Goal: Information Seeking & Learning: Learn about a topic

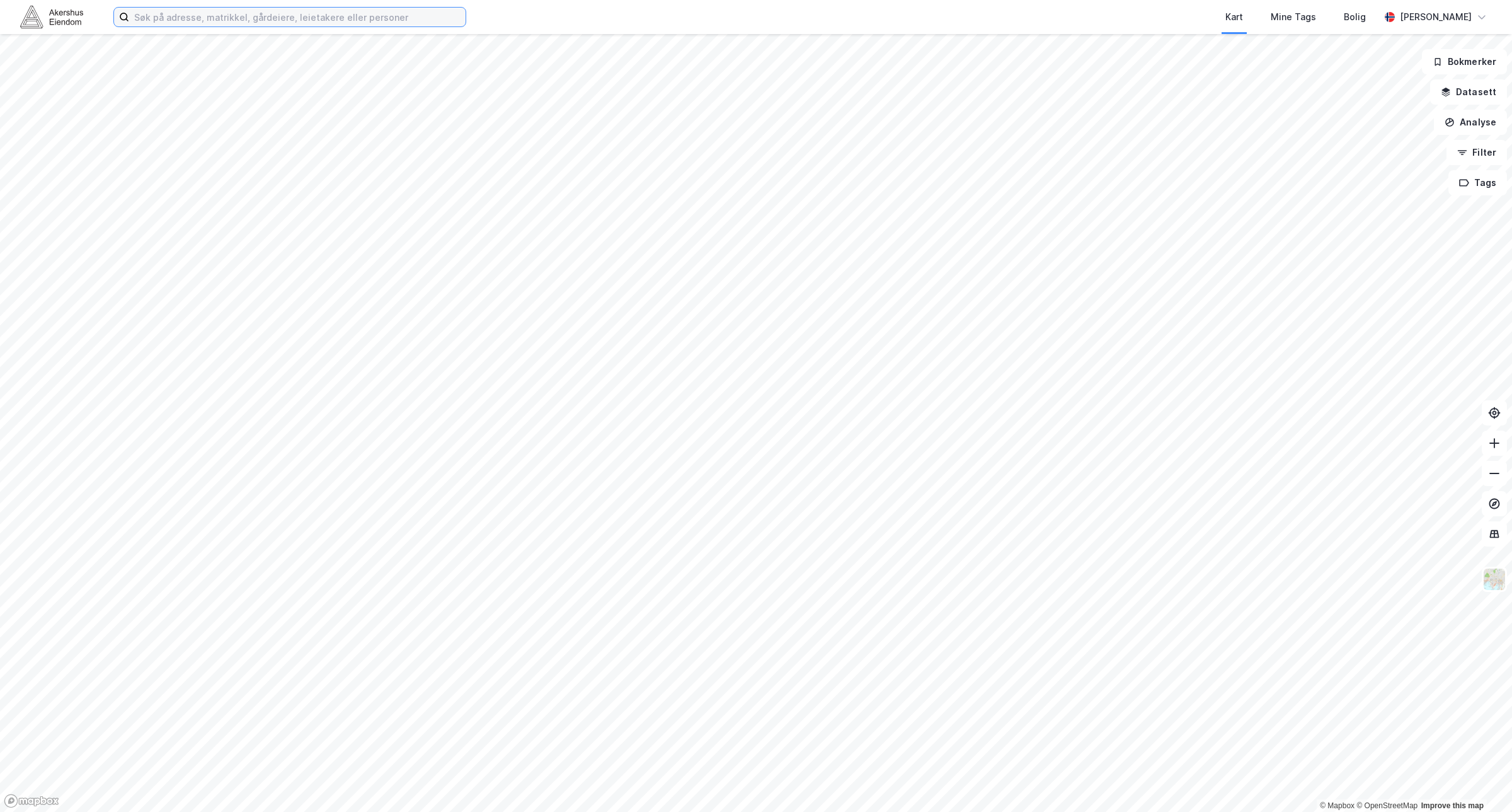
click at [295, 15] on input at bounding box center [297, 17] width 336 height 19
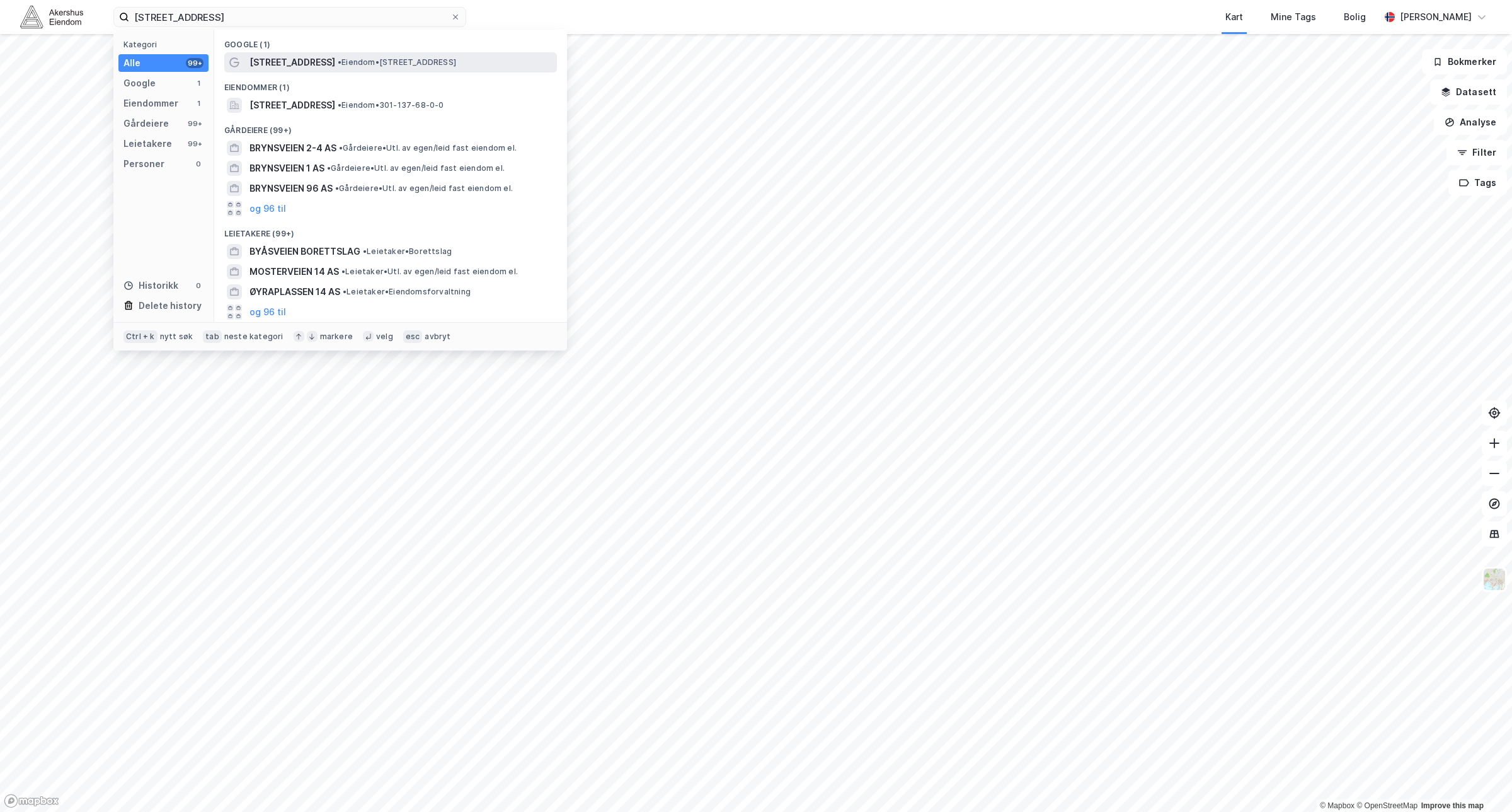
click at [338, 64] on span "• Eiendom • [STREET_ADDRESS]" at bounding box center [397, 62] width 118 height 10
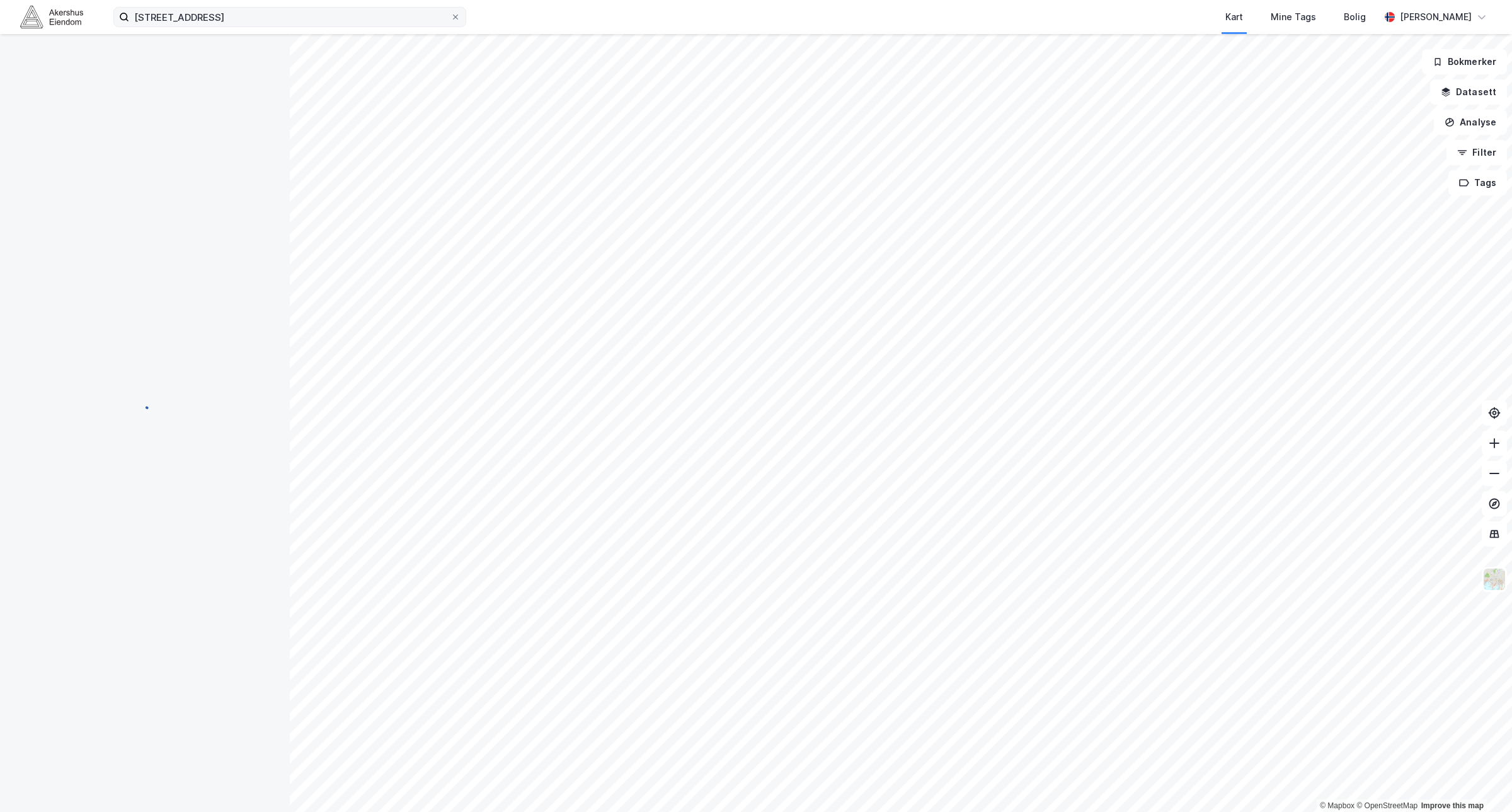
click at [254, 26] on label "[STREET_ADDRESS]" at bounding box center [290, 17] width 352 height 20
click at [254, 26] on input "[STREET_ADDRESS]" at bounding box center [290, 17] width 322 height 19
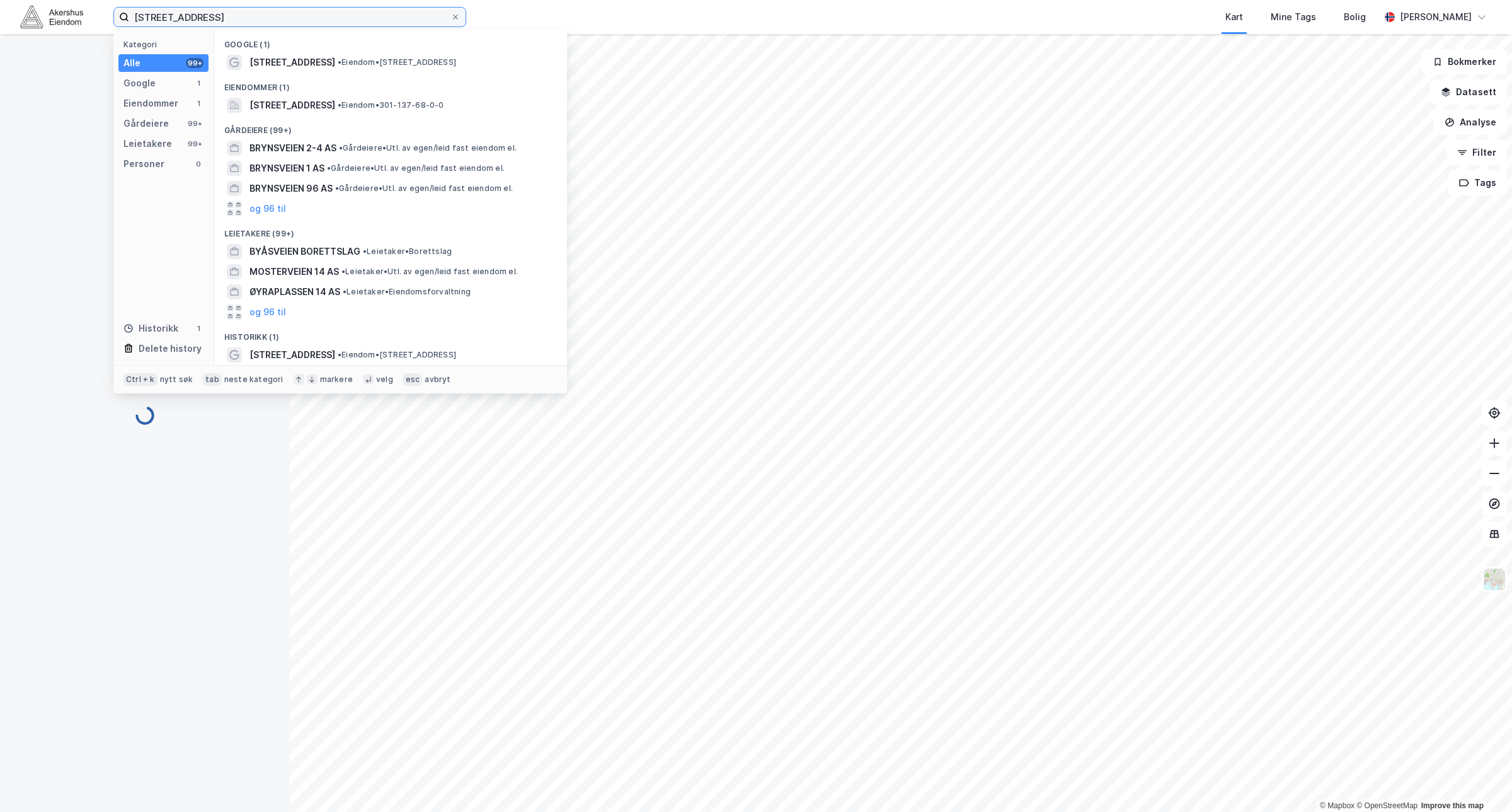
click at [259, 15] on input "[STREET_ADDRESS]" at bounding box center [290, 17] width 322 height 19
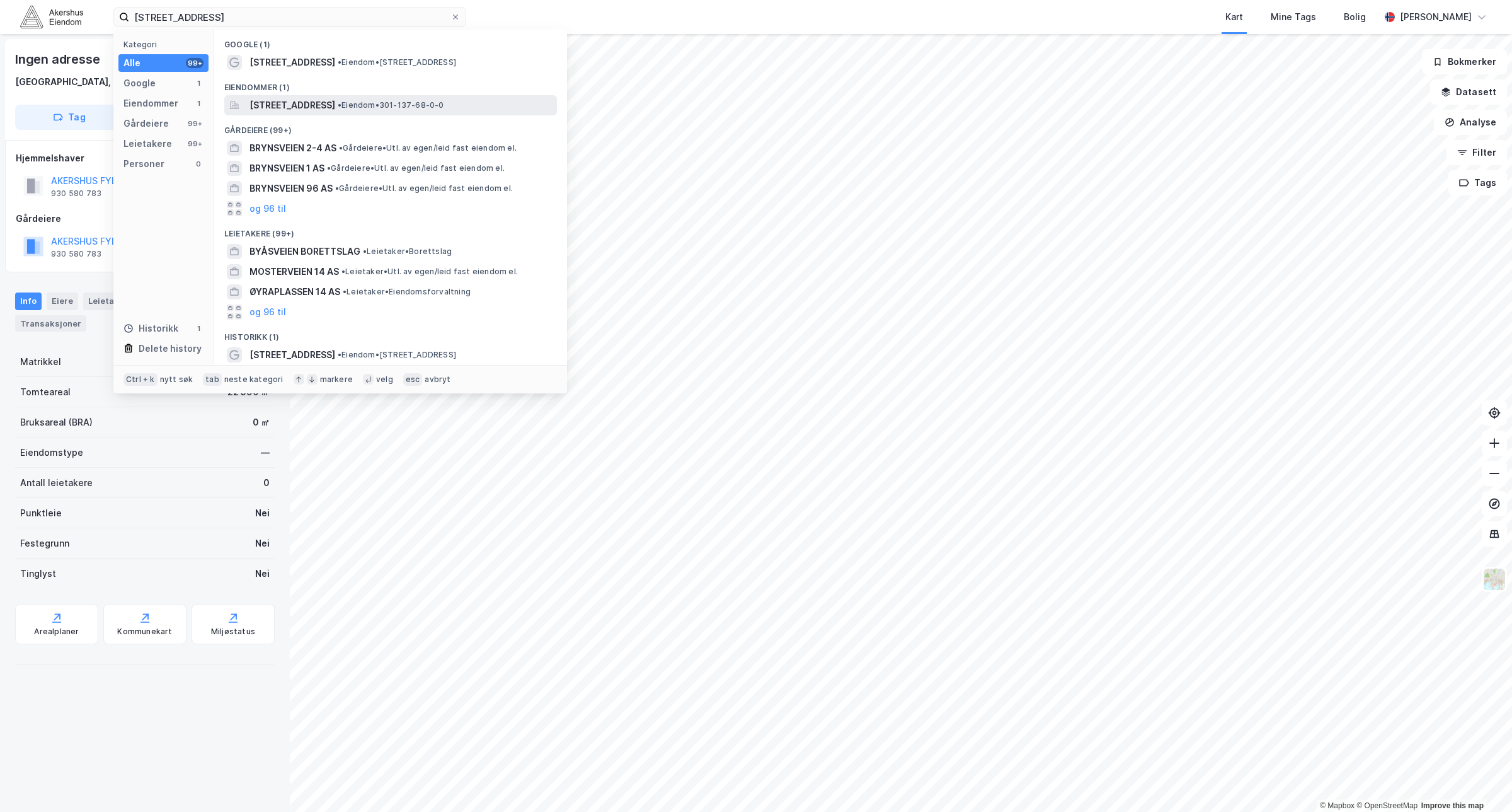
click at [287, 107] on span "[STREET_ADDRESS]" at bounding box center [292, 105] width 86 height 15
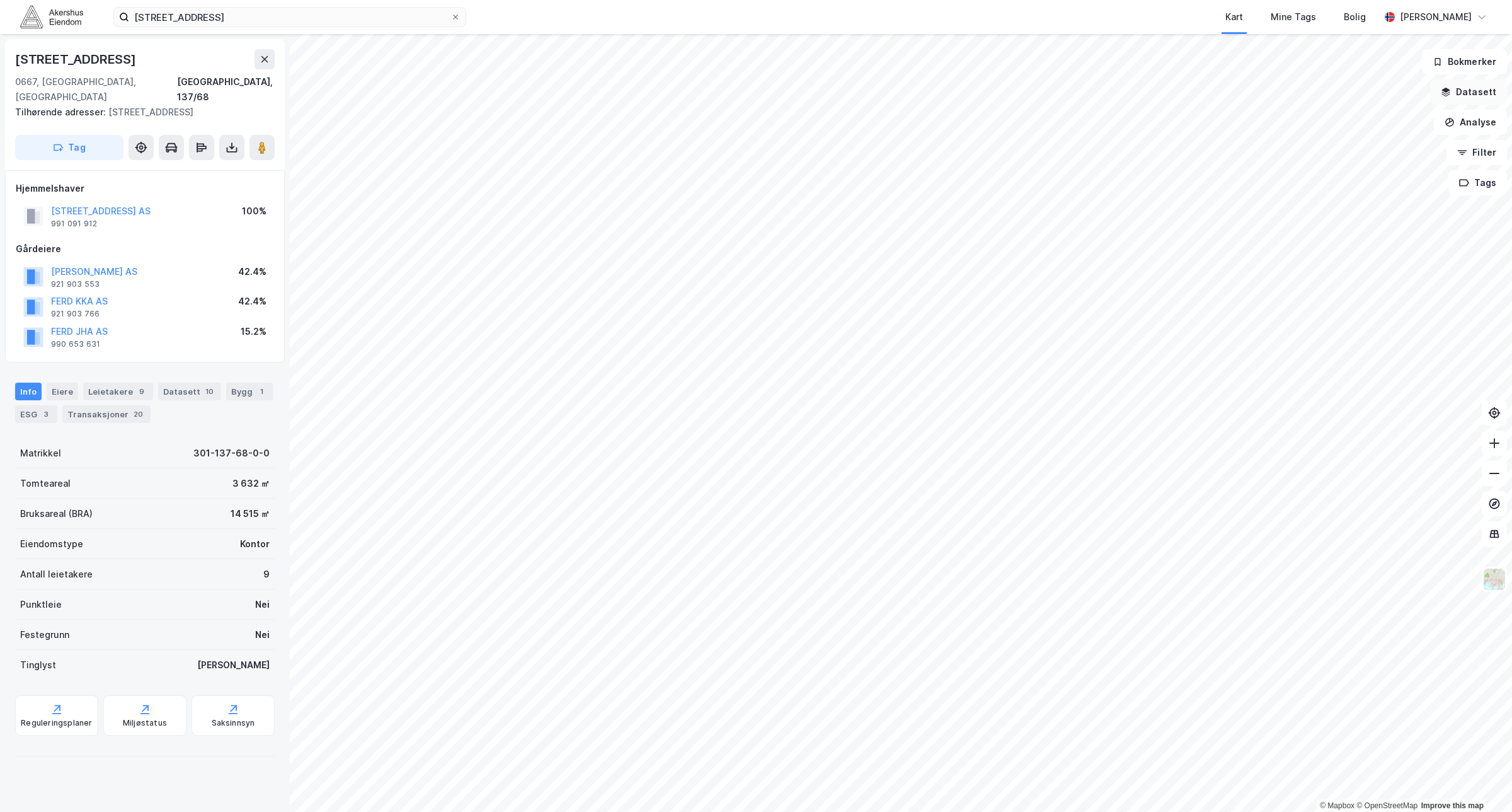
click at [1469, 91] on button "Datasett" at bounding box center [1468, 92] width 77 height 26
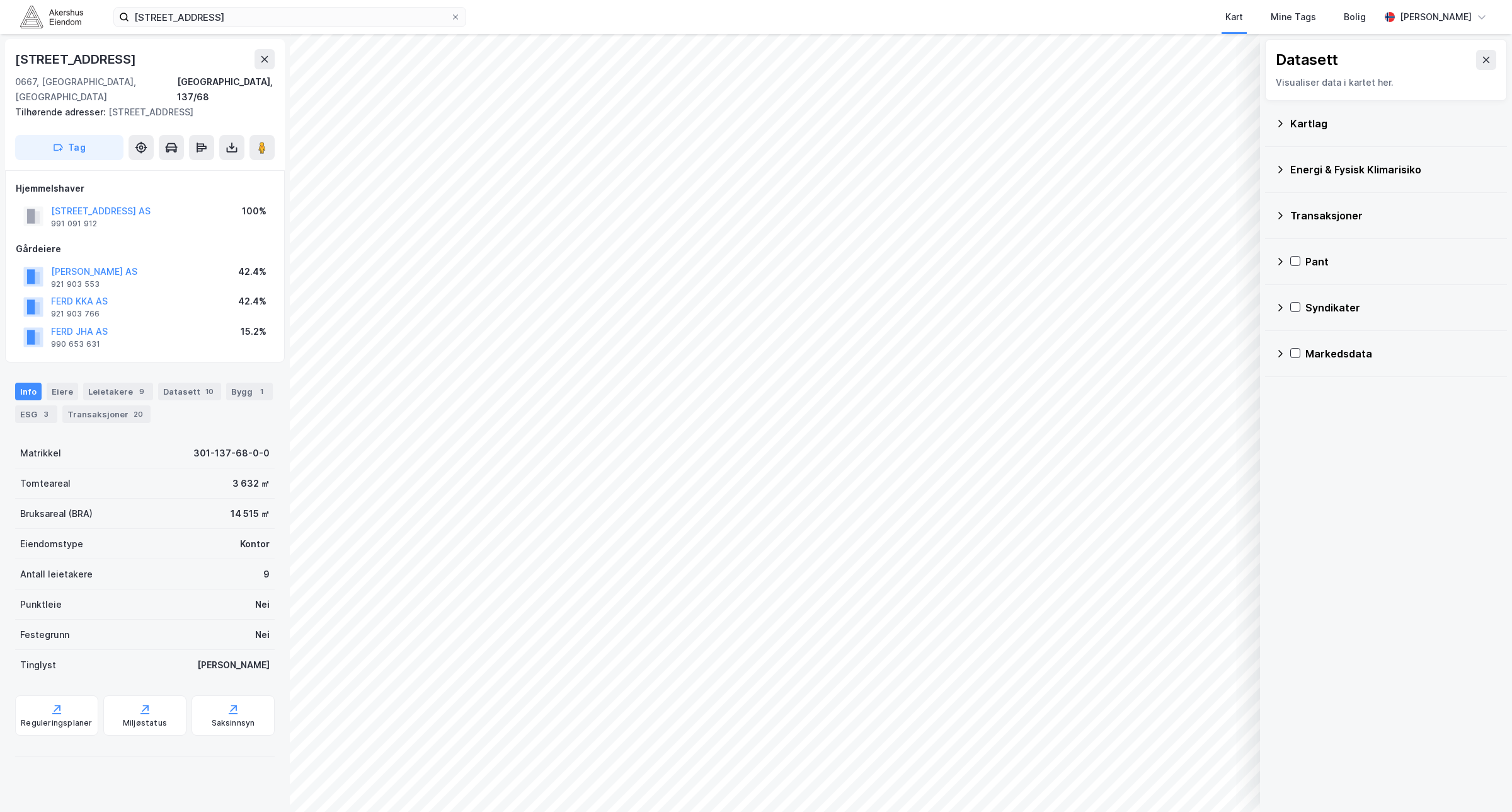
click at [1481, 61] on icon at bounding box center [1486, 60] width 10 height 10
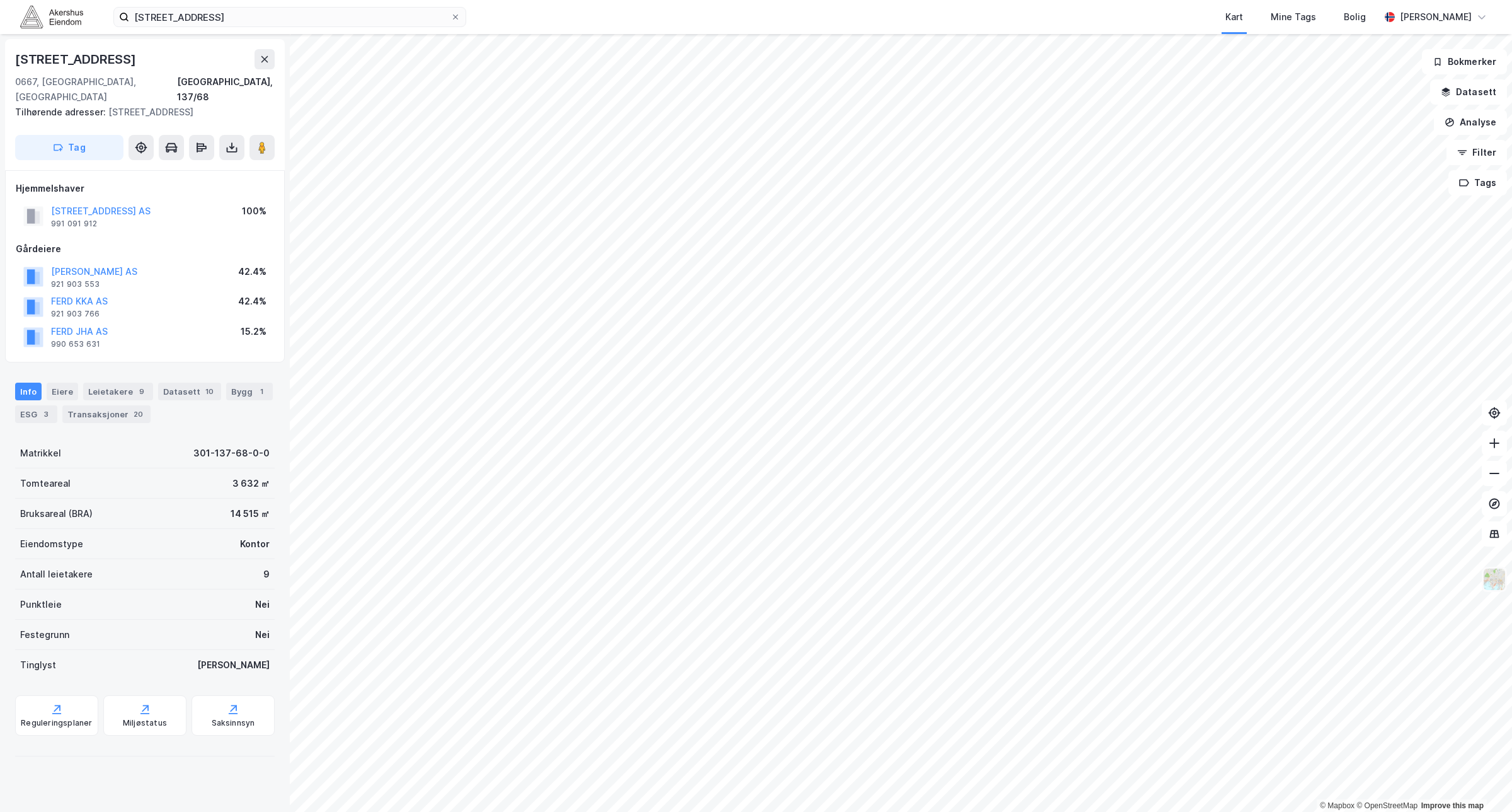
click at [1483, 578] on img at bounding box center [1494, 578] width 24 height 24
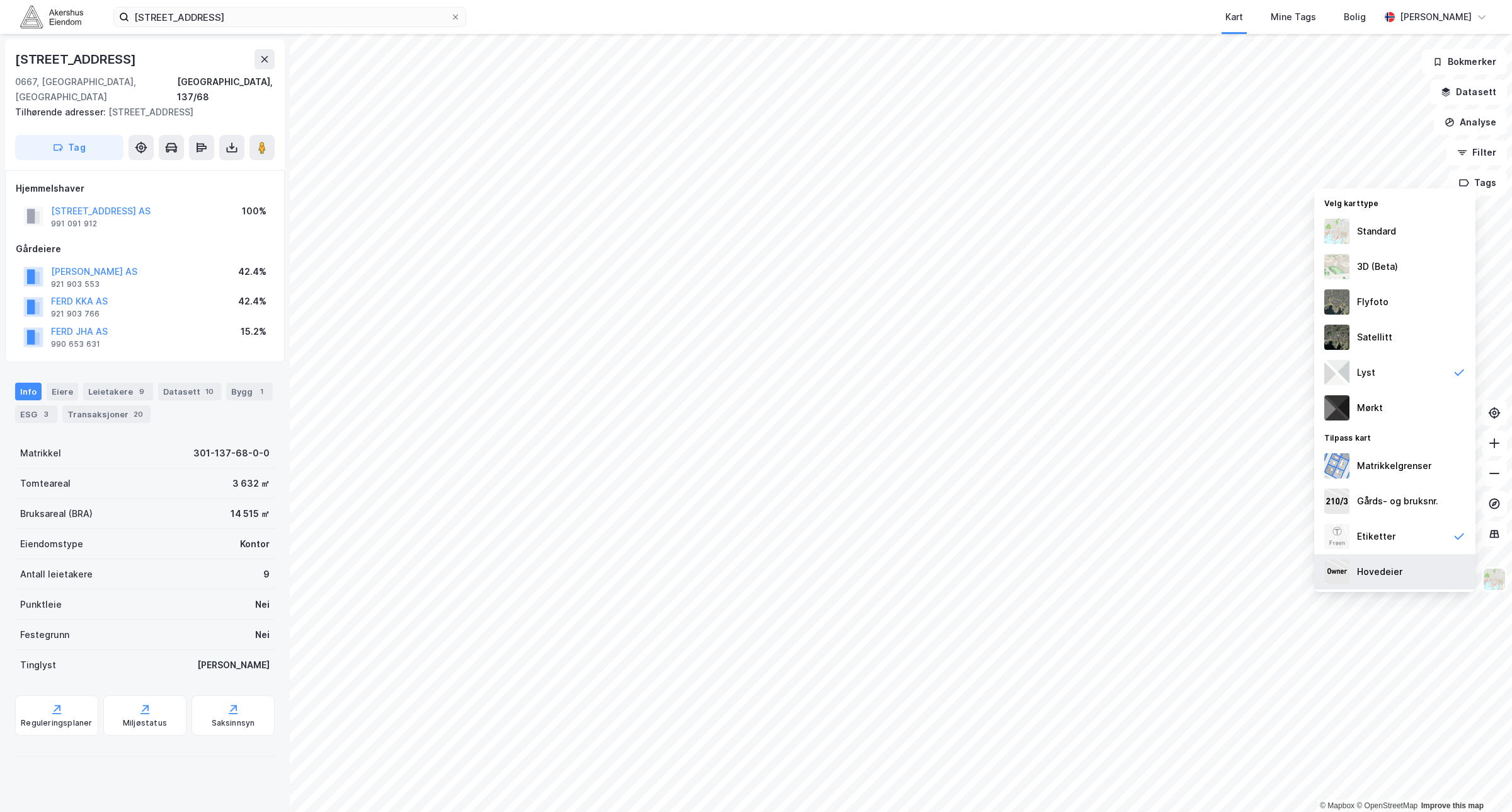
click at [1429, 559] on div "Hovedeier" at bounding box center [1395, 571] width 162 height 36
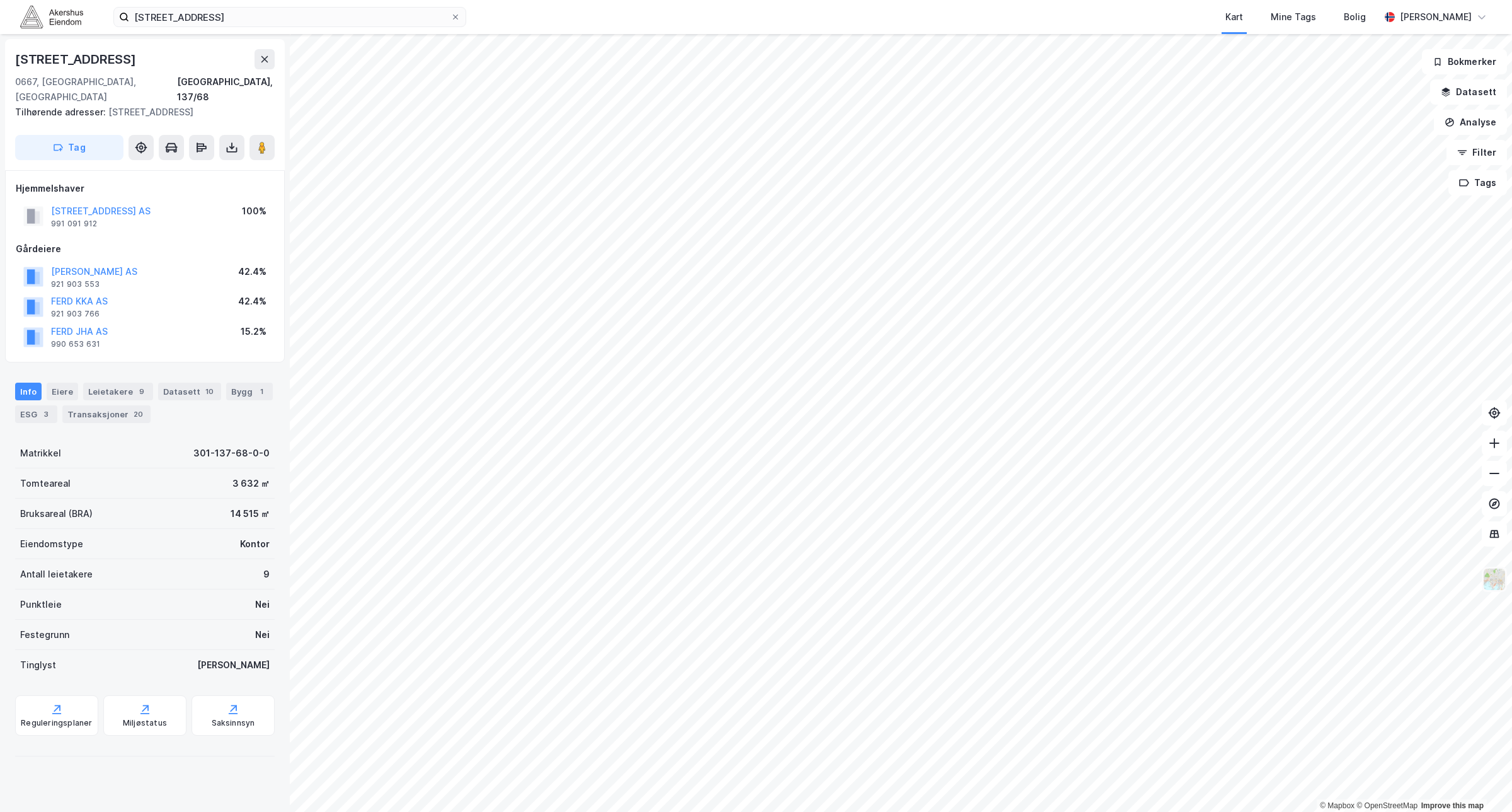
click at [1497, 584] on img at bounding box center [1494, 578] width 24 height 24
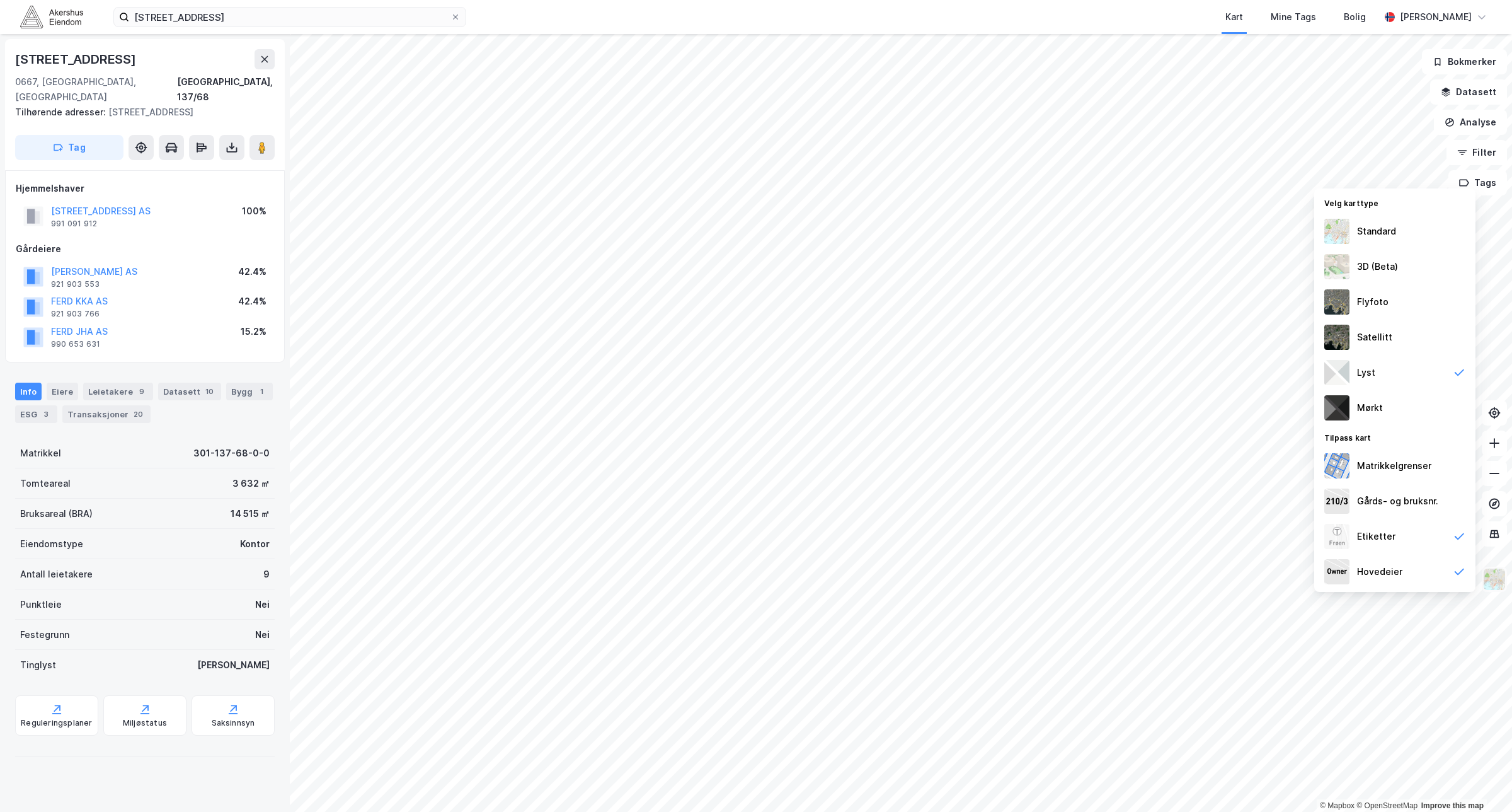
click at [1497, 582] on img at bounding box center [1494, 578] width 24 height 24
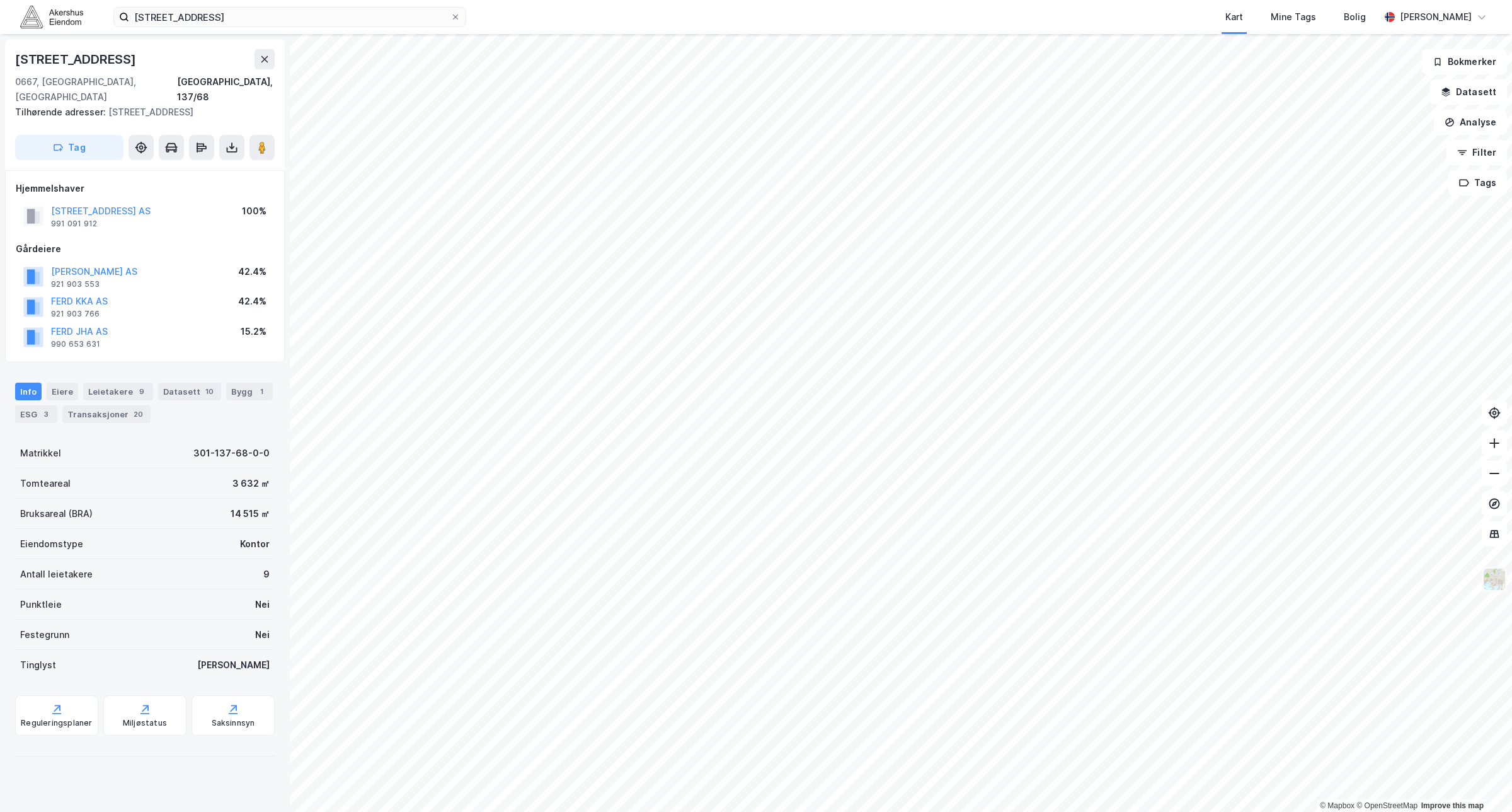
click at [1498, 575] on img at bounding box center [1494, 578] width 24 height 24
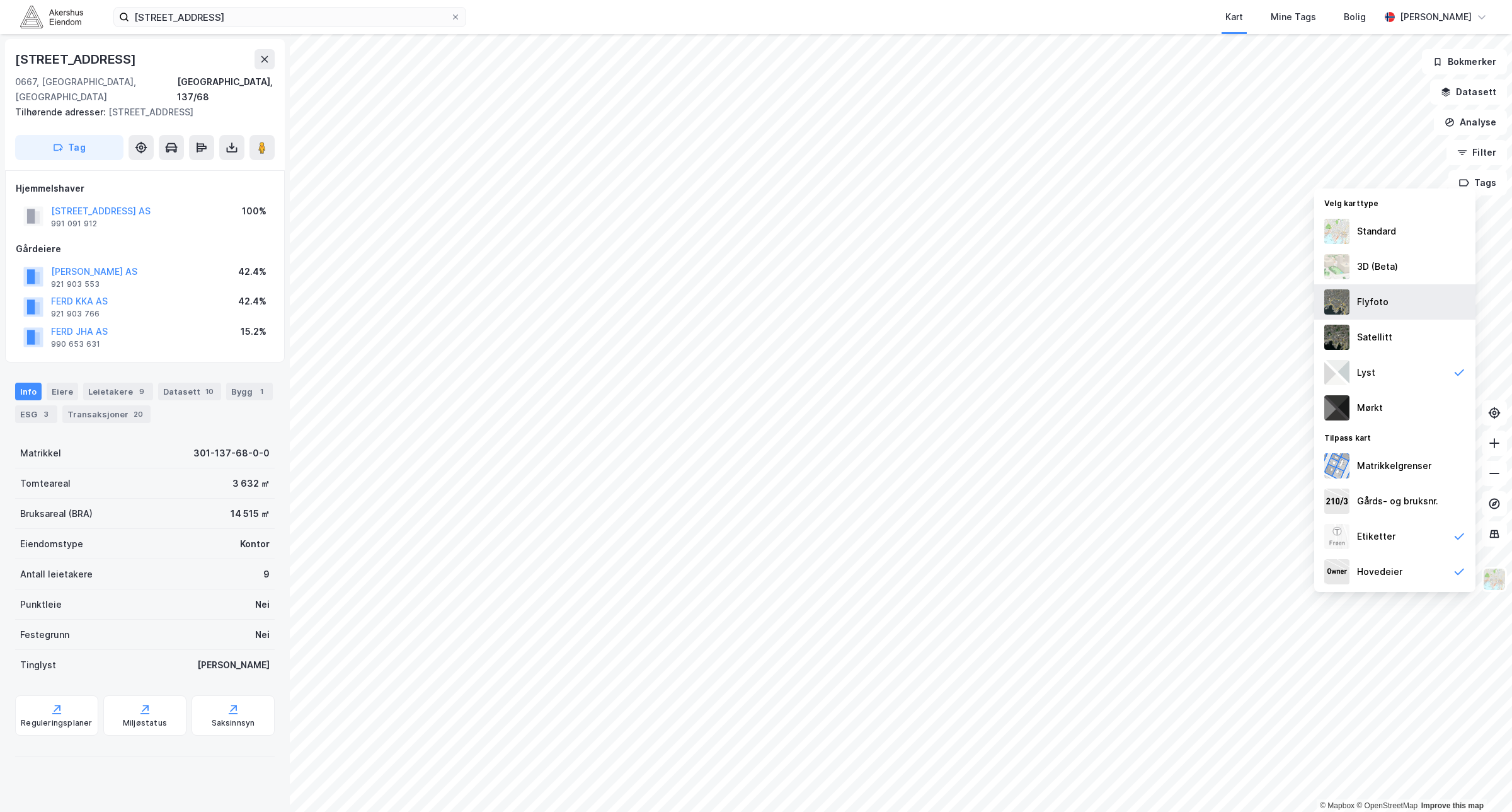
click at [1368, 312] on div "Flyfoto" at bounding box center [1395, 302] width 162 height 36
click at [1421, 339] on div "Satellitt" at bounding box center [1395, 337] width 162 height 36
click at [1410, 363] on div "Lyst" at bounding box center [1395, 373] width 162 height 36
click at [1491, 575] on img at bounding box center [1494, 578] width 24 height 24
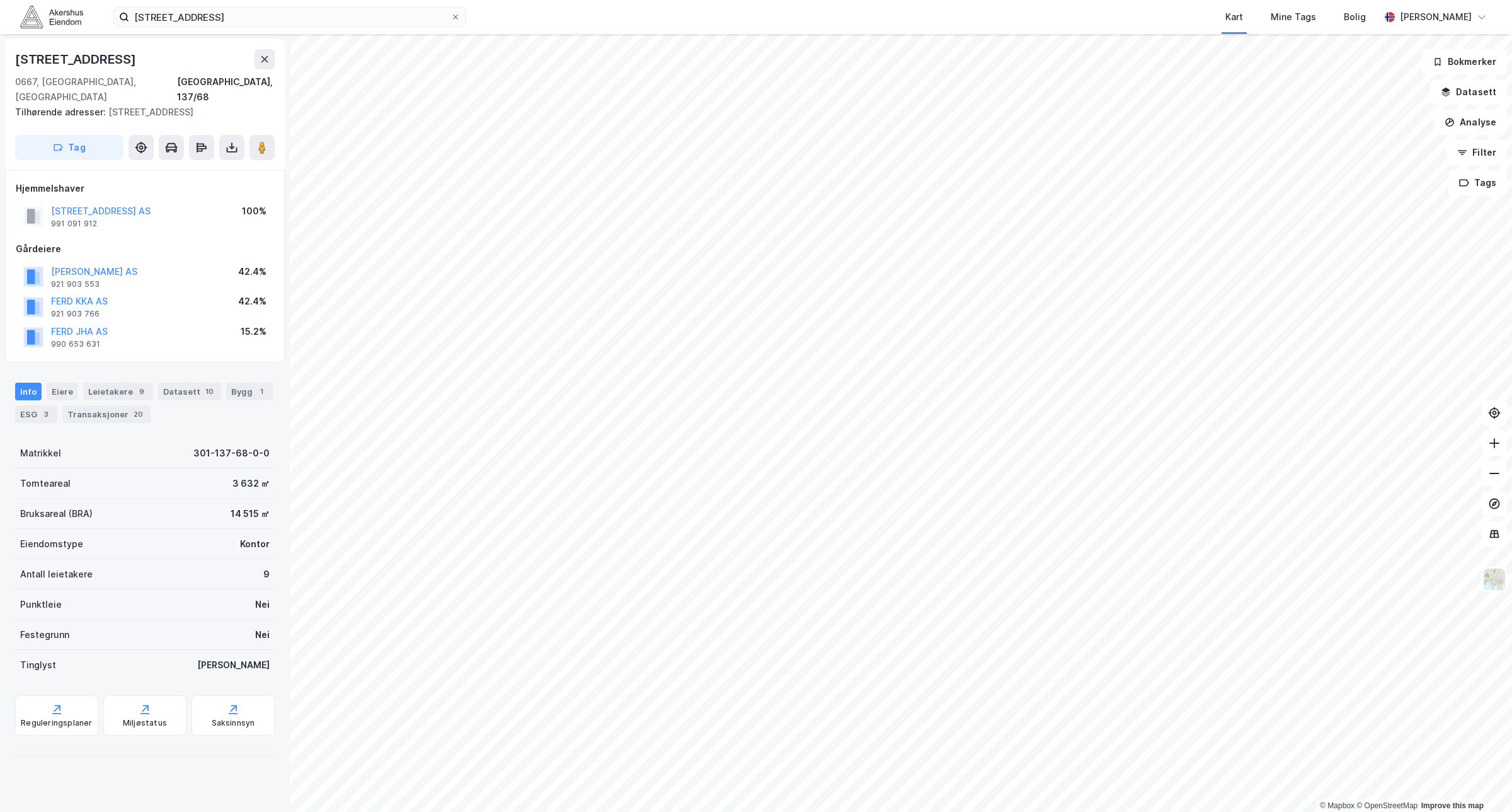
click at [846, 811] on html "[STREET_ADDRESS] Kart Mine Tags Bolig [PERSON_NAME] © Mapbox © OpenStreetMap Im…" at bounding box center [756, 406] width 1512 height 812
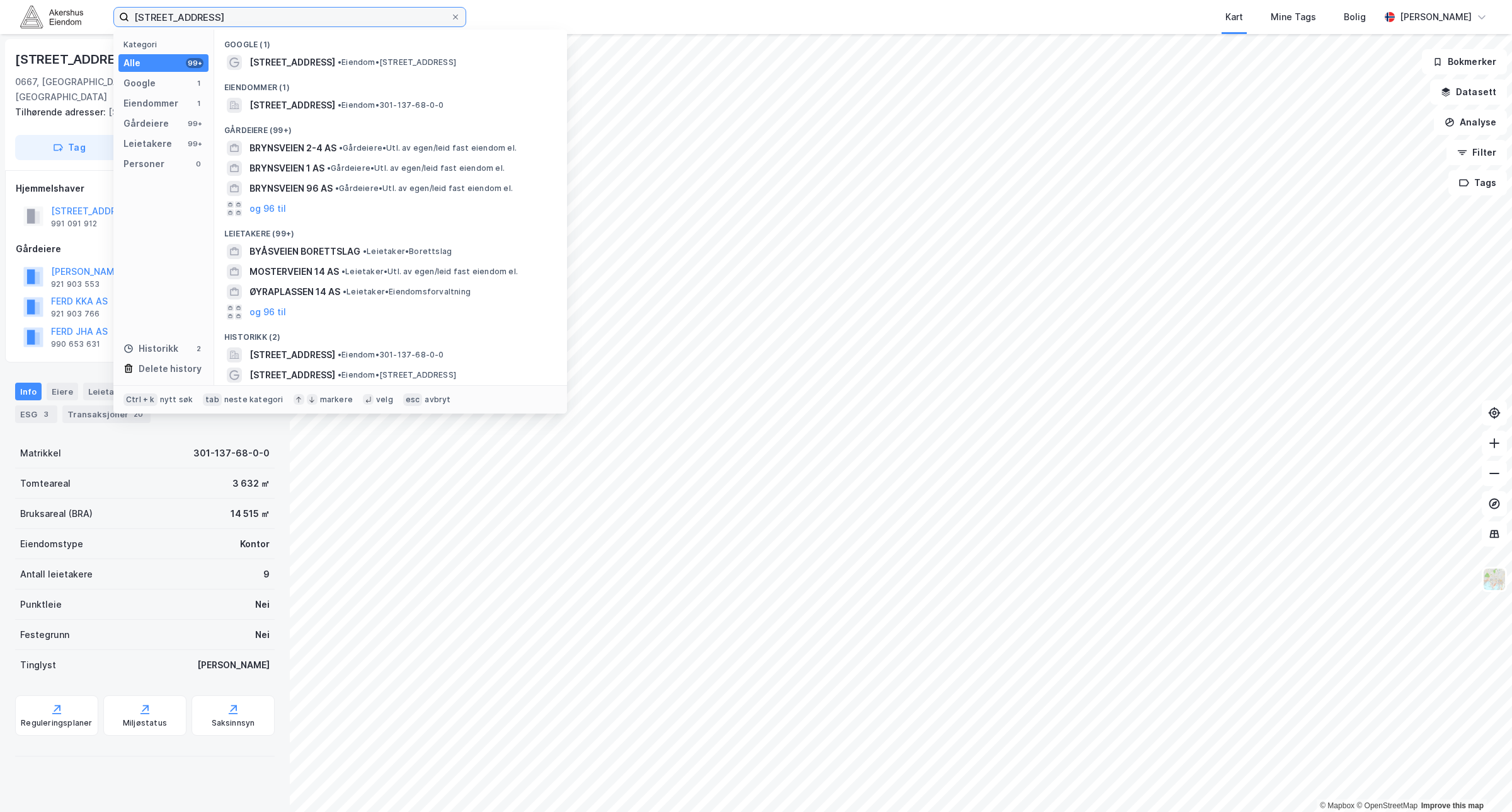
click at [295, 12] on input "[STREET_ADDRESS]" at bounding box center [290, 17] width 322 height 19
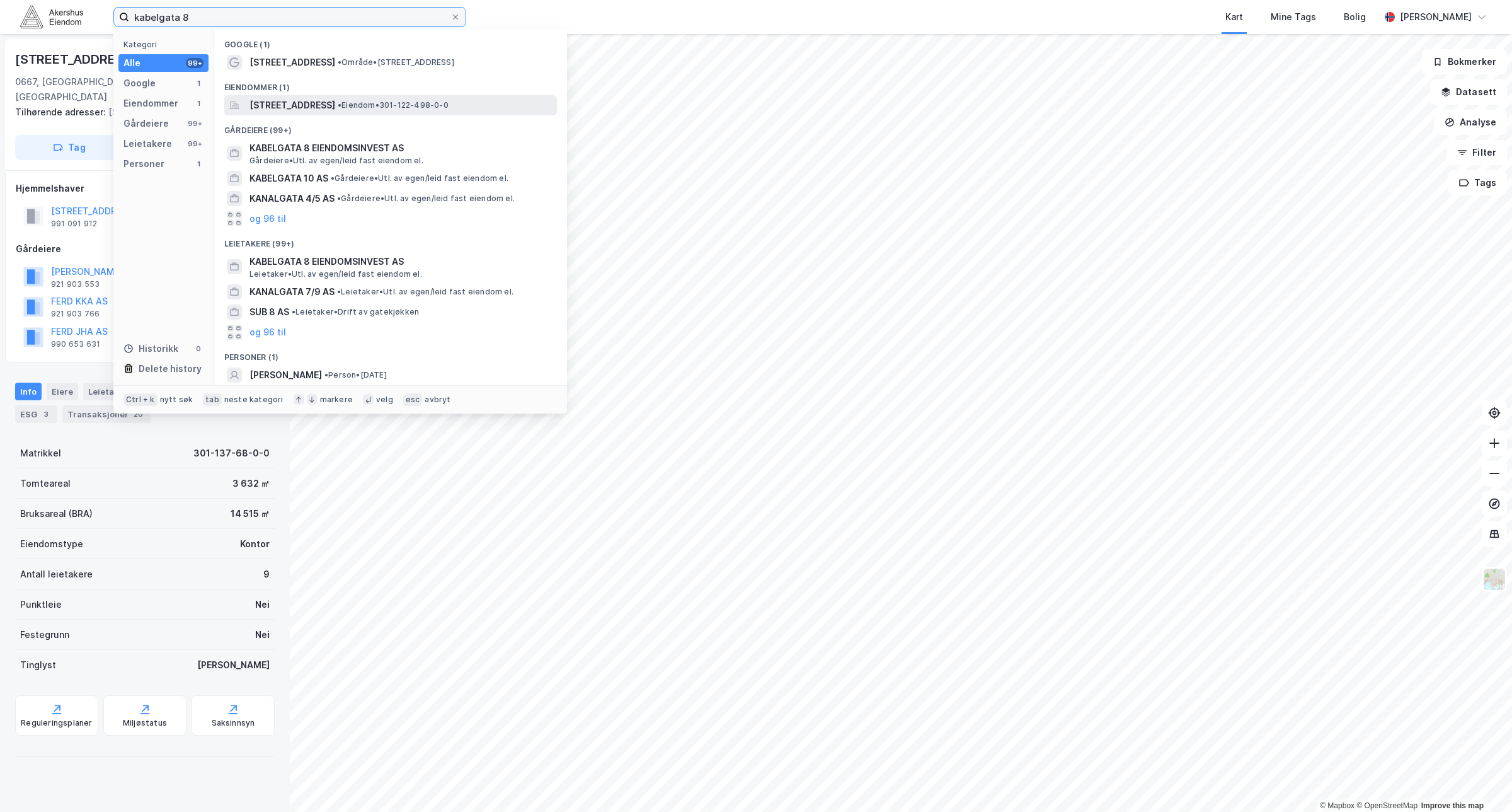
type input "kabelgata 8"
click at [322, 109] on span "[STREET_ADDRESS]" at bounding box center [292, 105] width 86 height 15
